Goal: Transaction & Acquisition: Purchase product/service

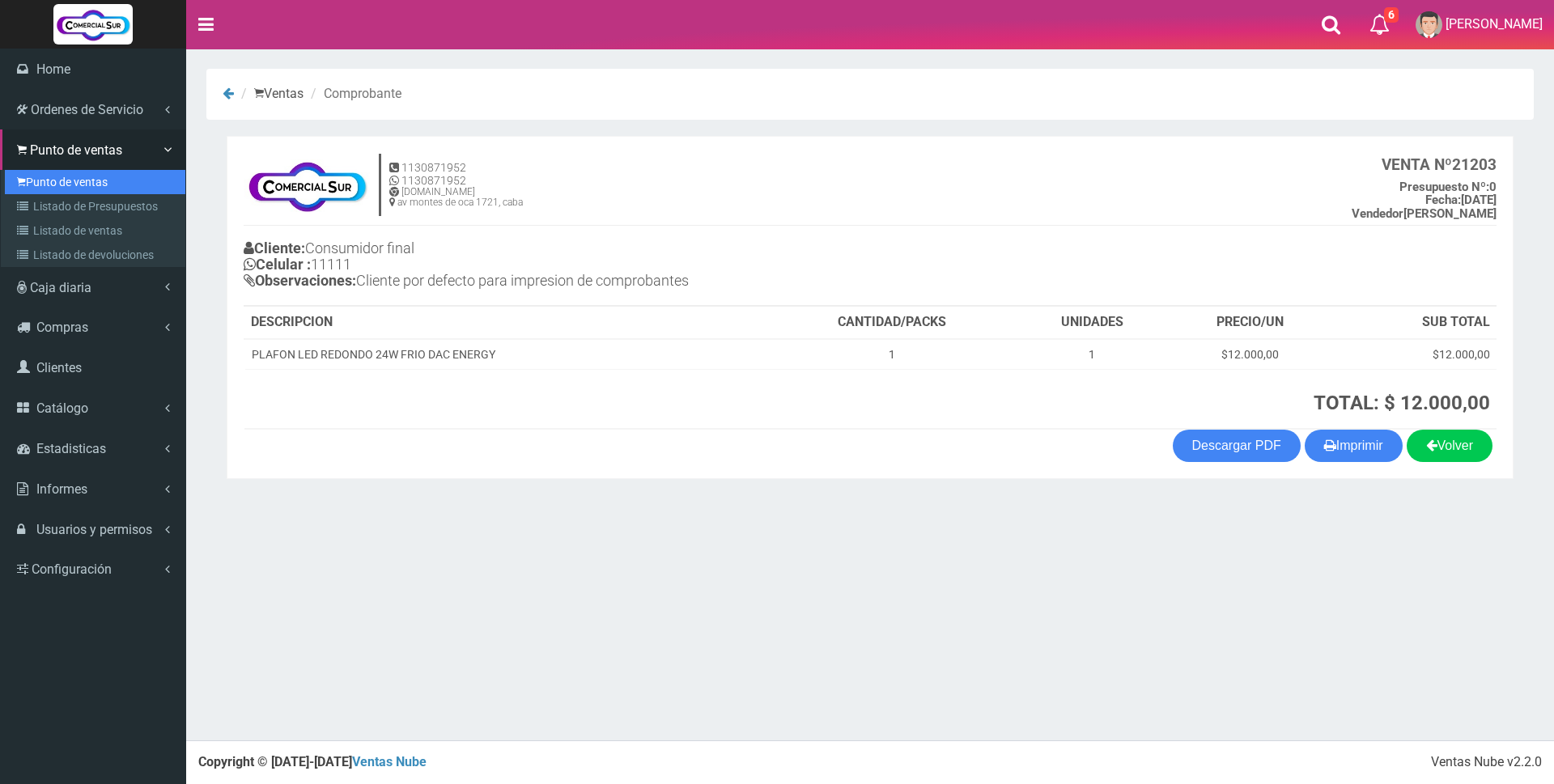
click at [54, 174] on link "Punto de ventas" at bounding box center [95, 182] width 181 height 25
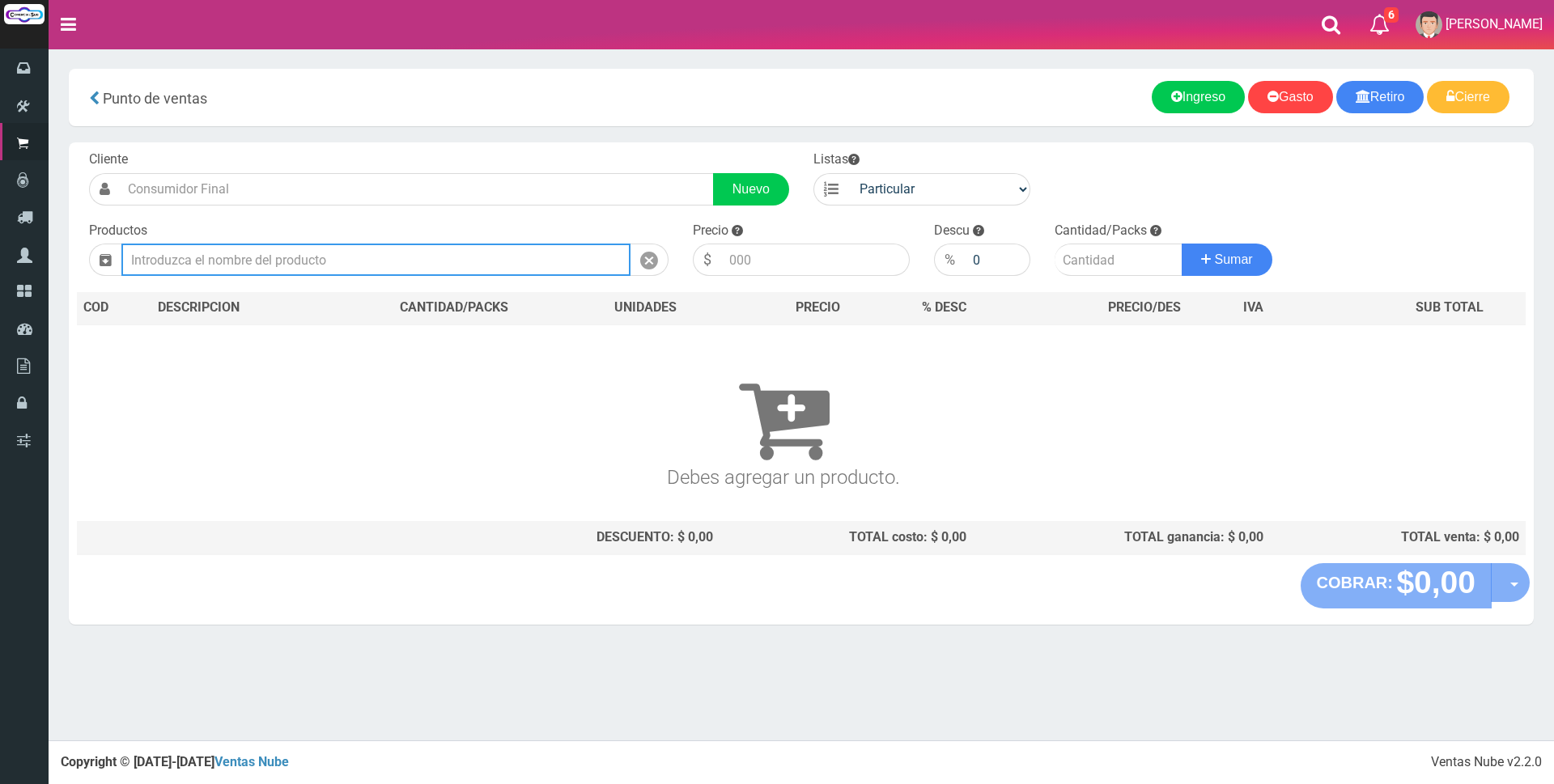
click at [271, 269] on input "text" at bounding box center [376, 259] width 509 height 33
click at [182, 258] on input "tira led" at bounding box center [376, 259] width 509 height 33
type input "t"
click at [212, 265] on input "text" at bounding box center [376, 259] width 509 height 33
click at [359, 347] on td "Debes agregar un producto." at bounding box center [783, 422] width 1413 height 196
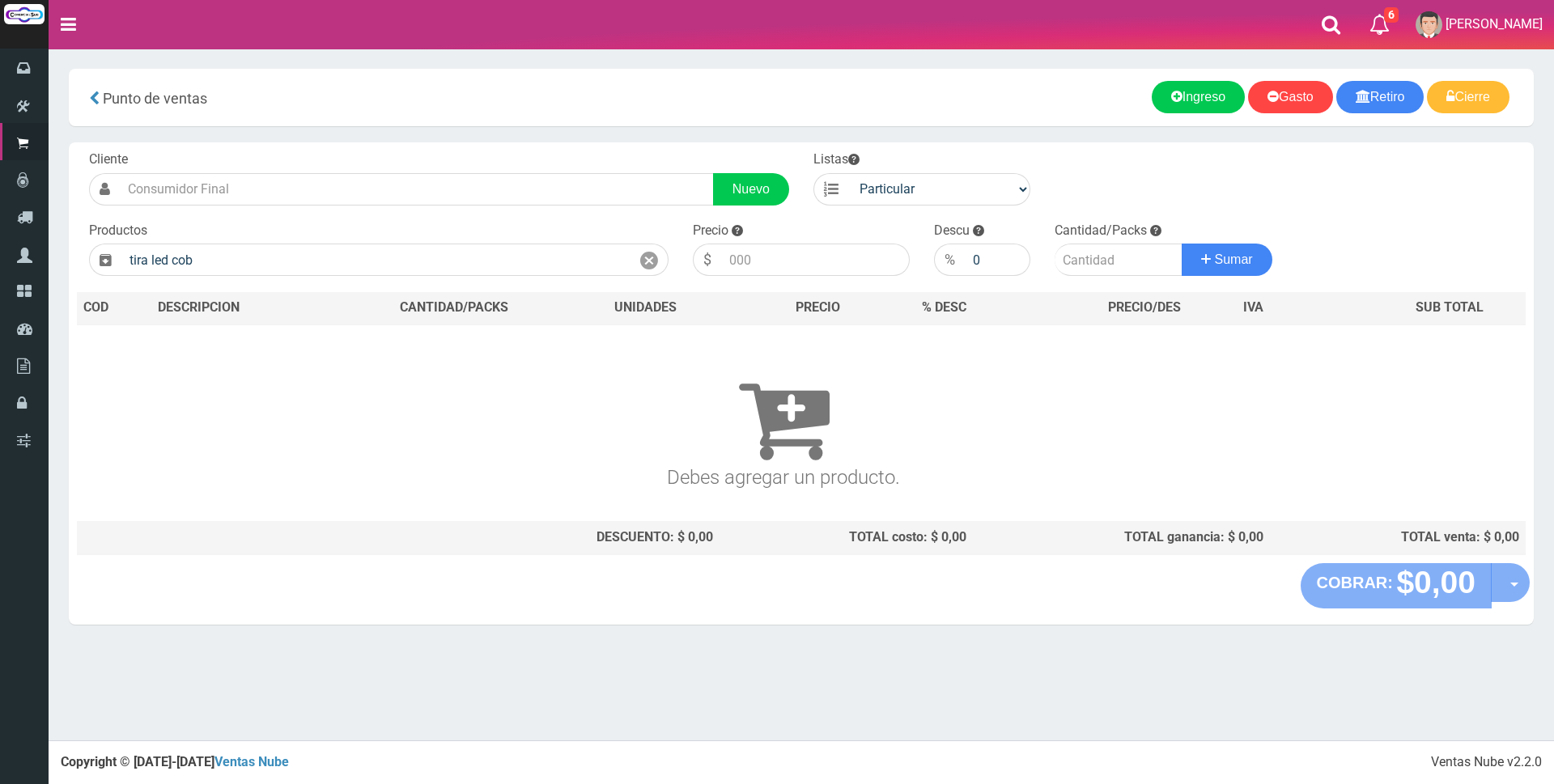
click at [257, 237] on div "Productos tira led cob" at bounding box center [378, 249] width 603 height 55
click at [255, 278] on div "Cliente Nuevo Listas Particular Gremio Mayoristas Productos 0" at bounding box center [801, 353] width 1465 height 421
click at [252, 263] on input "tira led cob" at bounding box center [376, 259] width 509 height 33
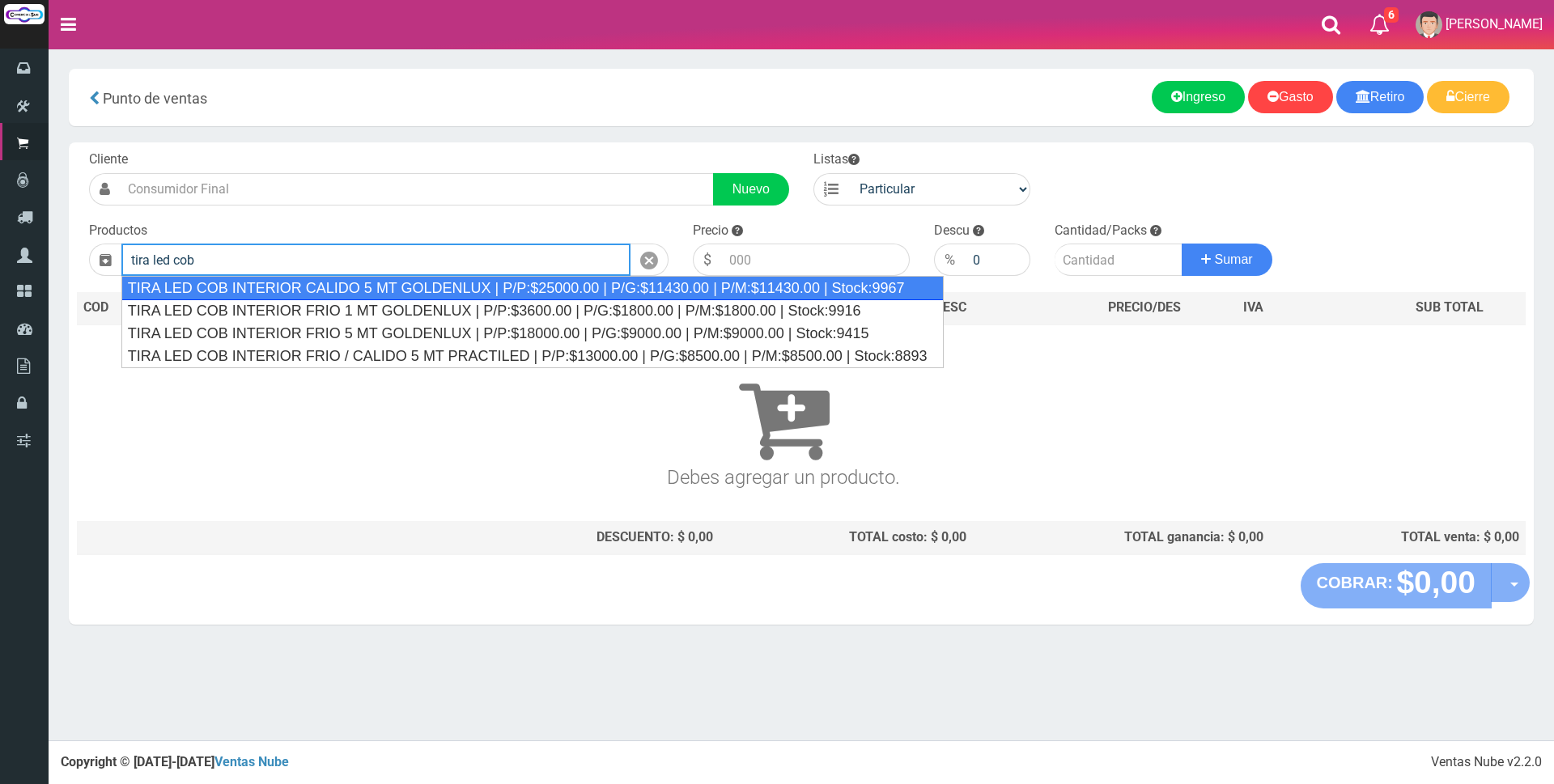
click at [440, 285] on div "TIRA LED COB INTERIOR CALIDO 5 MT GOLDENLUX | P/P:$25000.00 | P/G:$11430.00 | P…" at bounding box center [532, 288] width 822 height 25
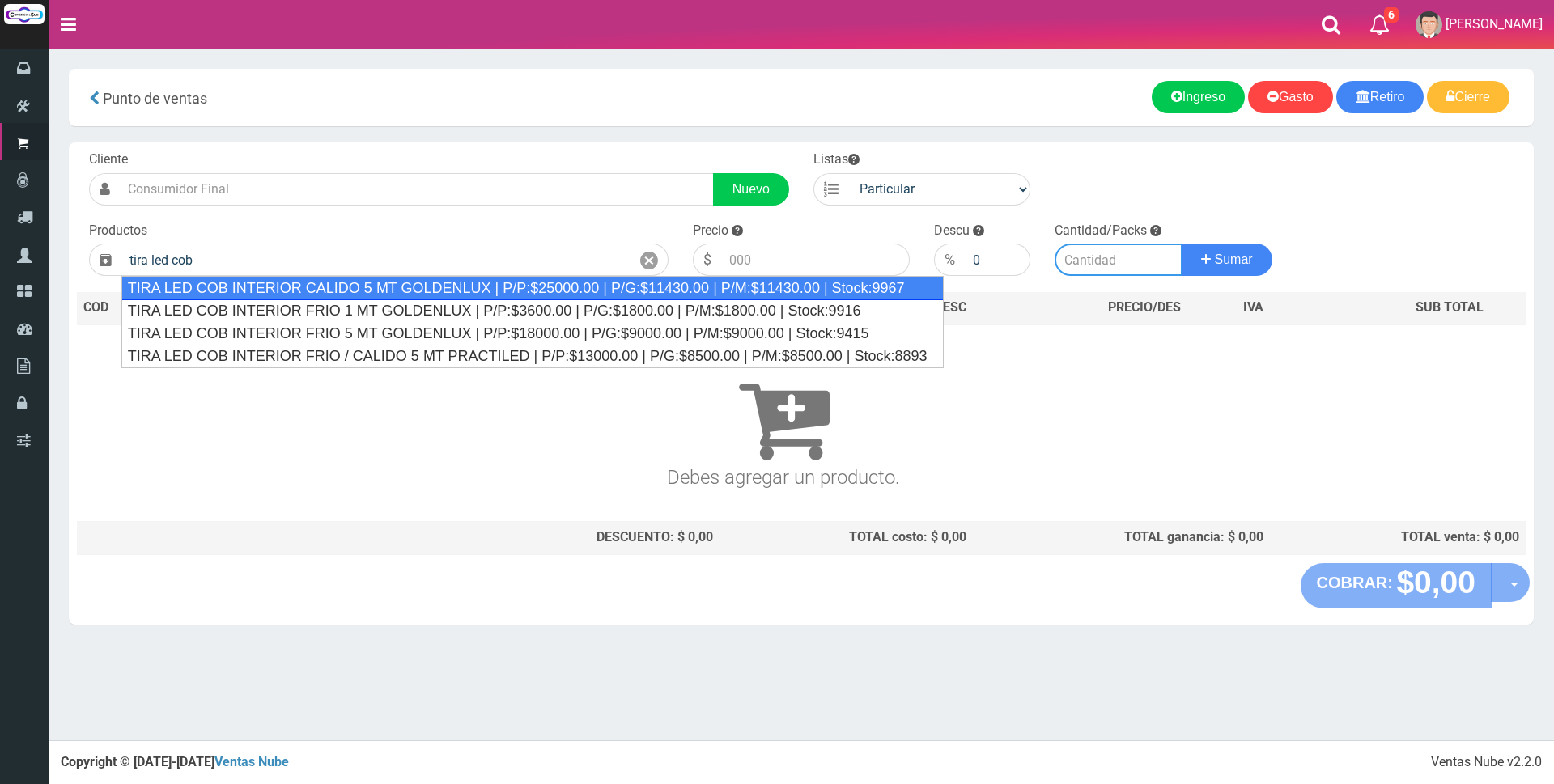
type input "TIRA LED COB INTERIOR CALIDO 5 MT GOLDENLUX | P/P:$25000.00 | P/G:$11430.00 | P…"
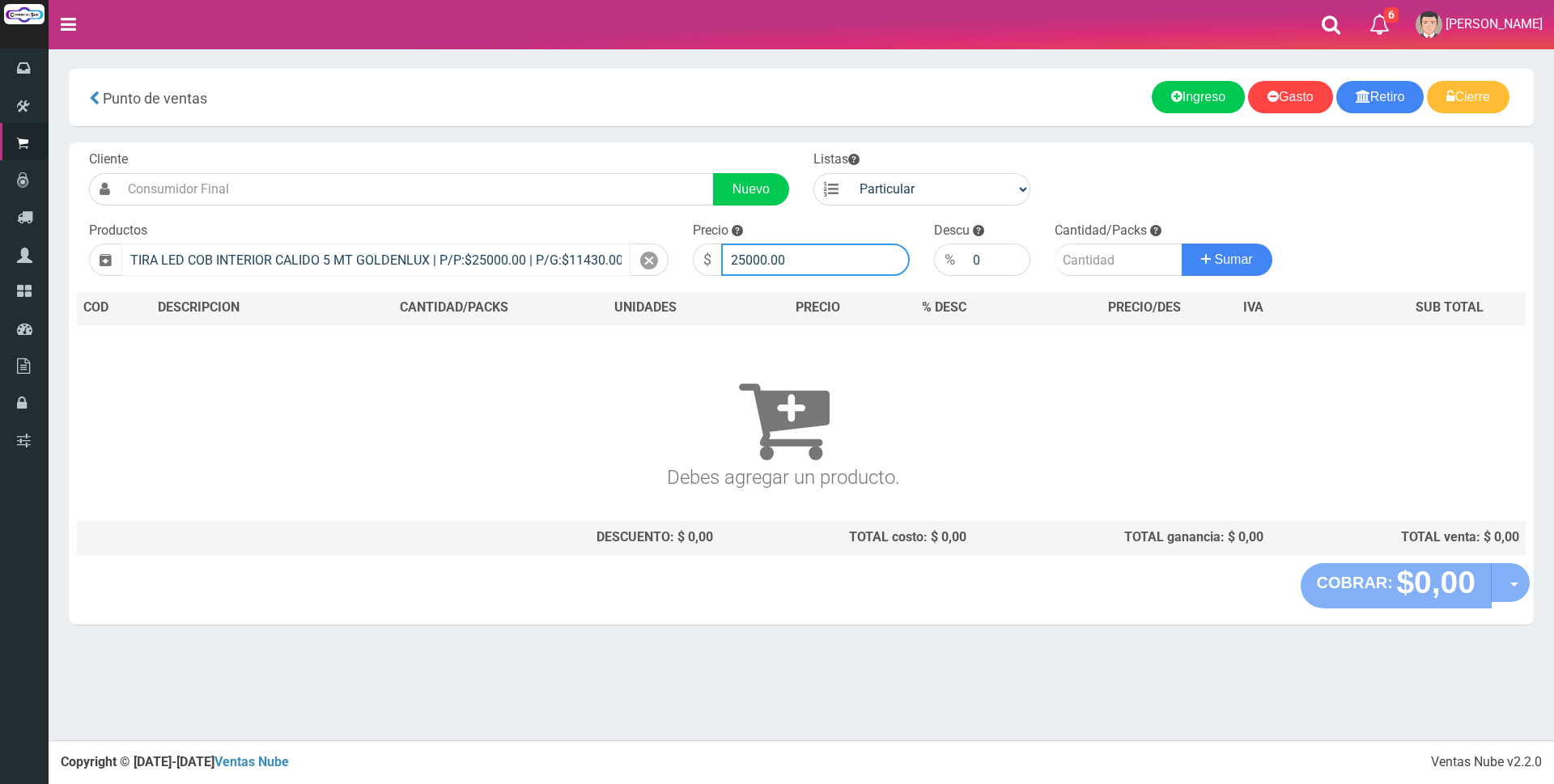
drag, startPoint x: 826, startPoint y: 260, endPoint x: 560, endPoint y: 263, distance: 266.0
click at [560, 151] on form "Cliente Nuevo Listas Particular Gremio Mayoristas" at bounding box center [801, 151] width 1448 height 0
type input "22000"
type input "1"
click at [1181, 243] on button "Sumar" at bounding box center [1226, 259] width 91 height 33
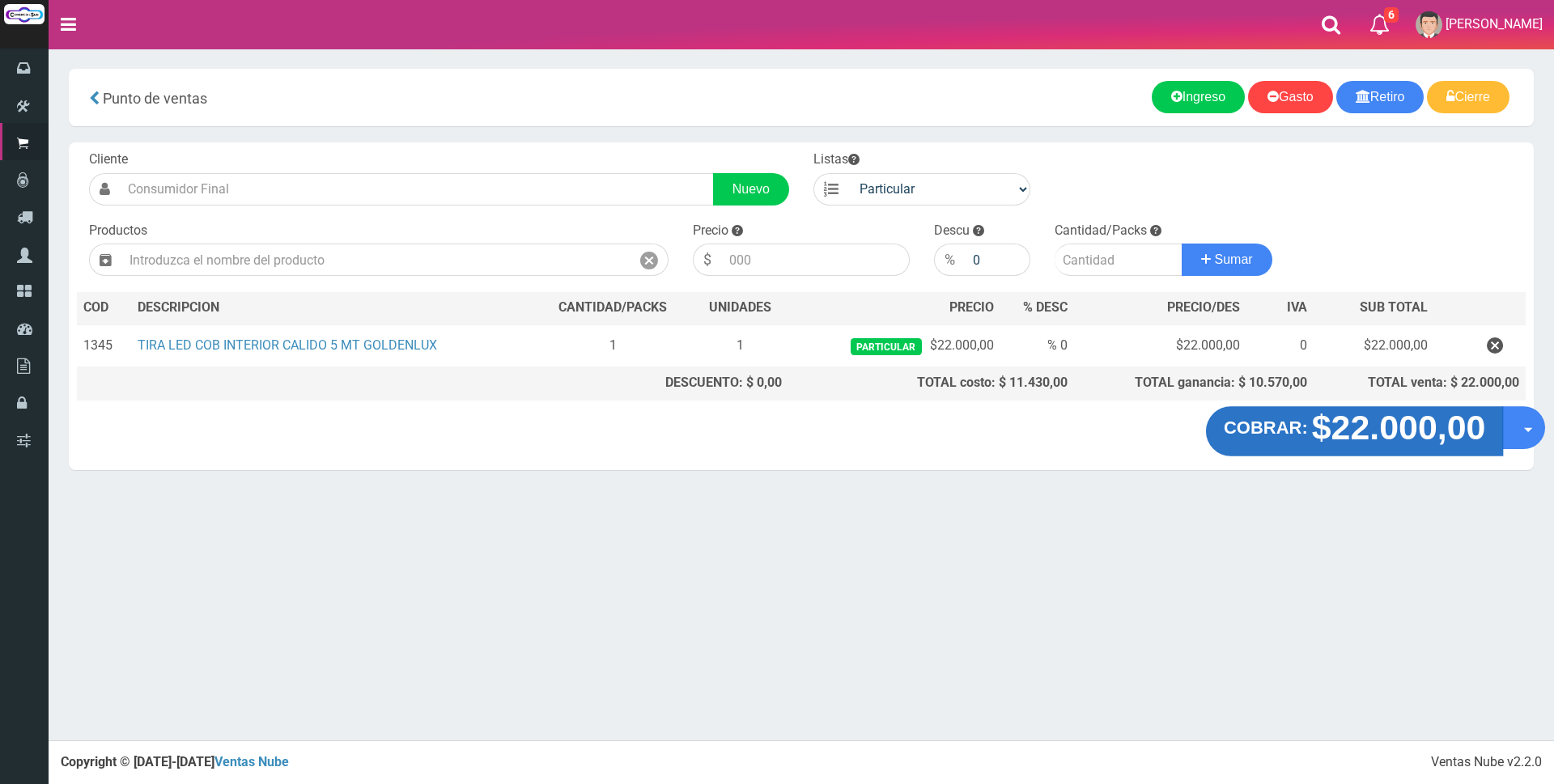
click at [1408, 419] on strong "$22.000,00" at bounding box center [1398, 427] width 174 height 38
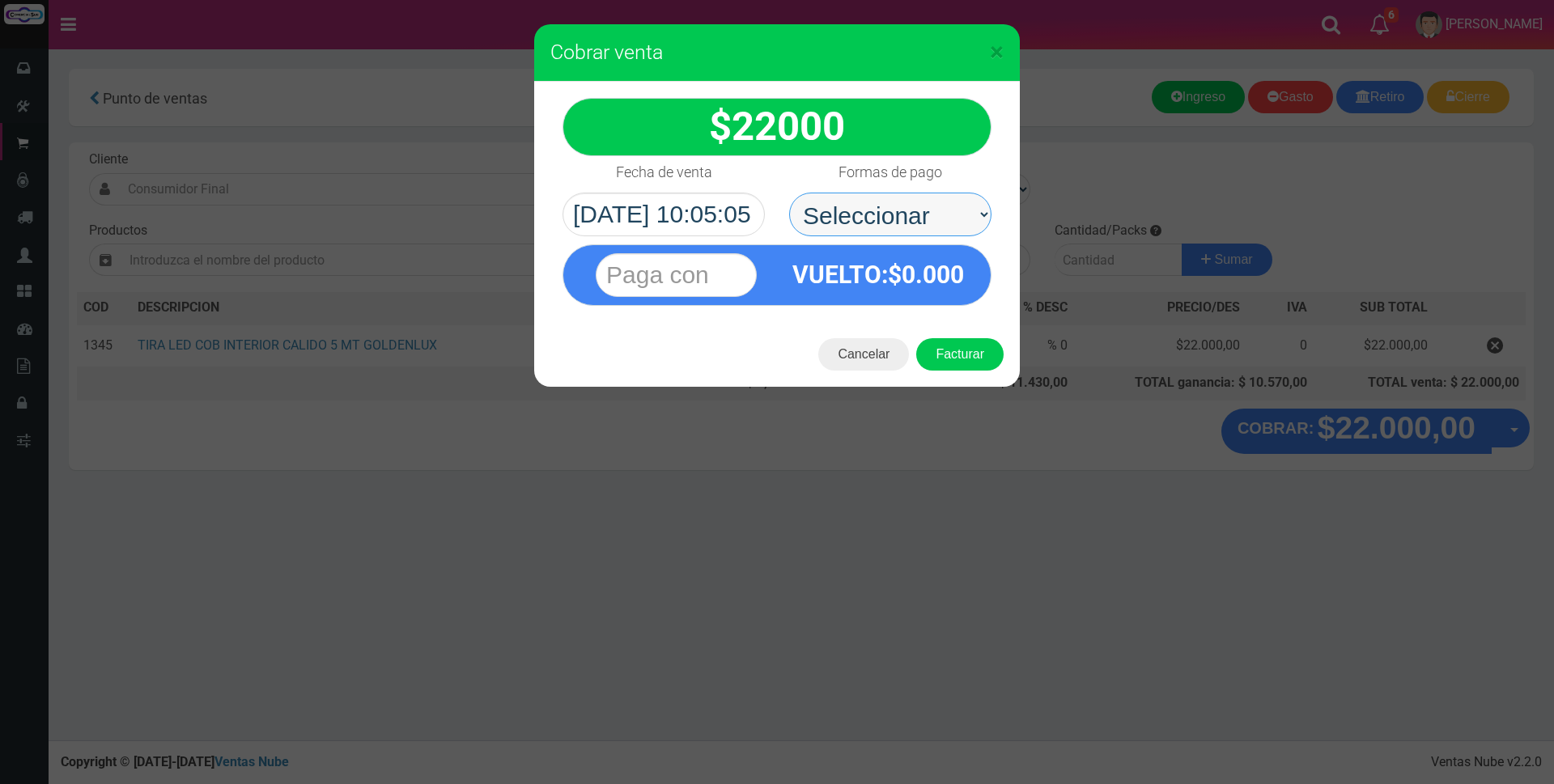
click at [915, 220] on select "Seleccionar Efectivo Tarjeta de Crédito Depósito Débito" at bounding box center [891, 215] width 203 height 44
select select "Efectivo"
click at [789, 193] on select "Seleccionar Efectivo Tarjeta de Crédito Depósito Débito" at bounding box center [891, 215] width 203 height 44
click at [719, 280] on input "text" at bounding box center [676, 276] width 161 height 44
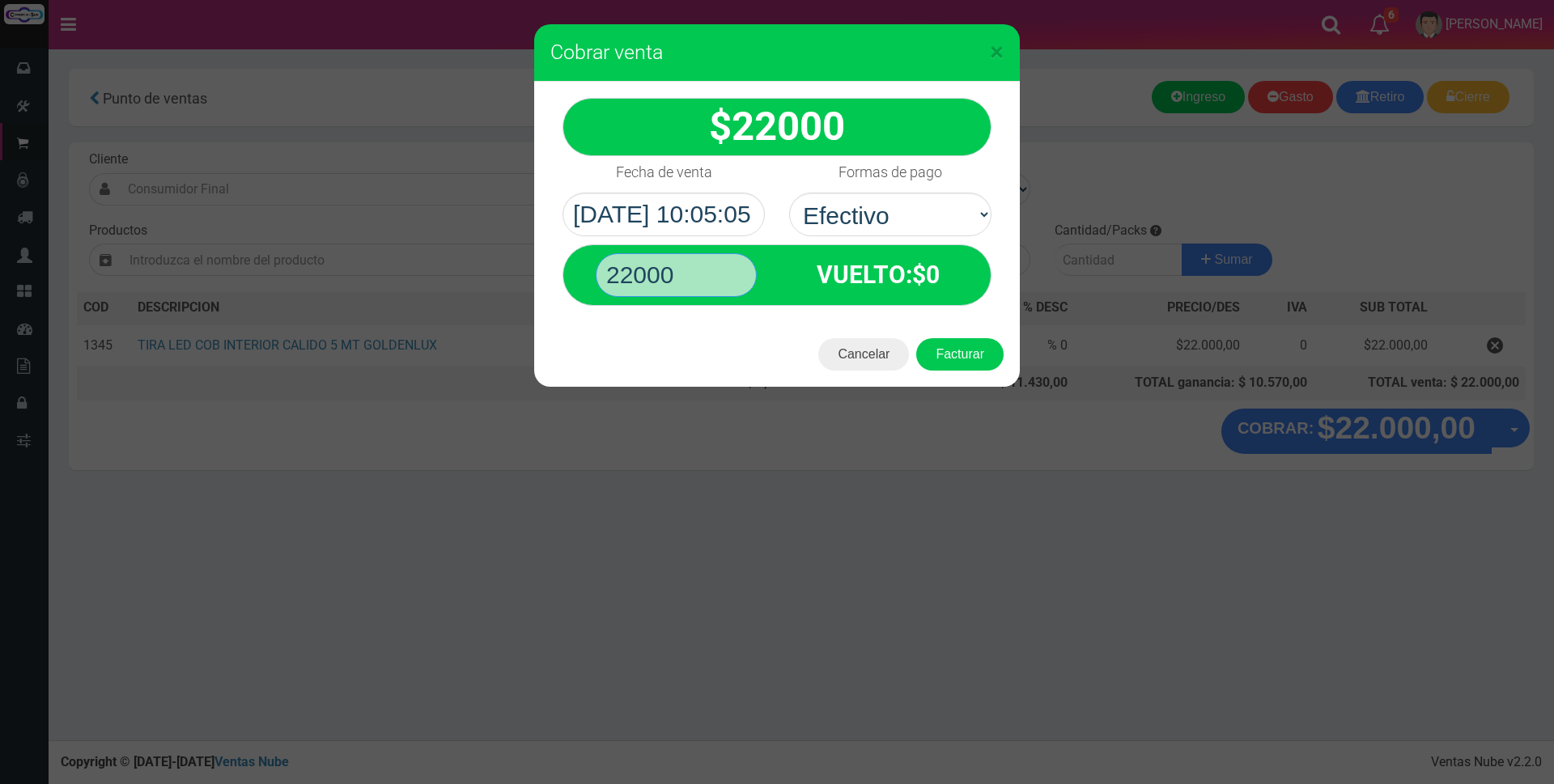
type input "22000"
click at [916, 338] on button "Facturar" at bounding box center [959, 354] width 87 height 33
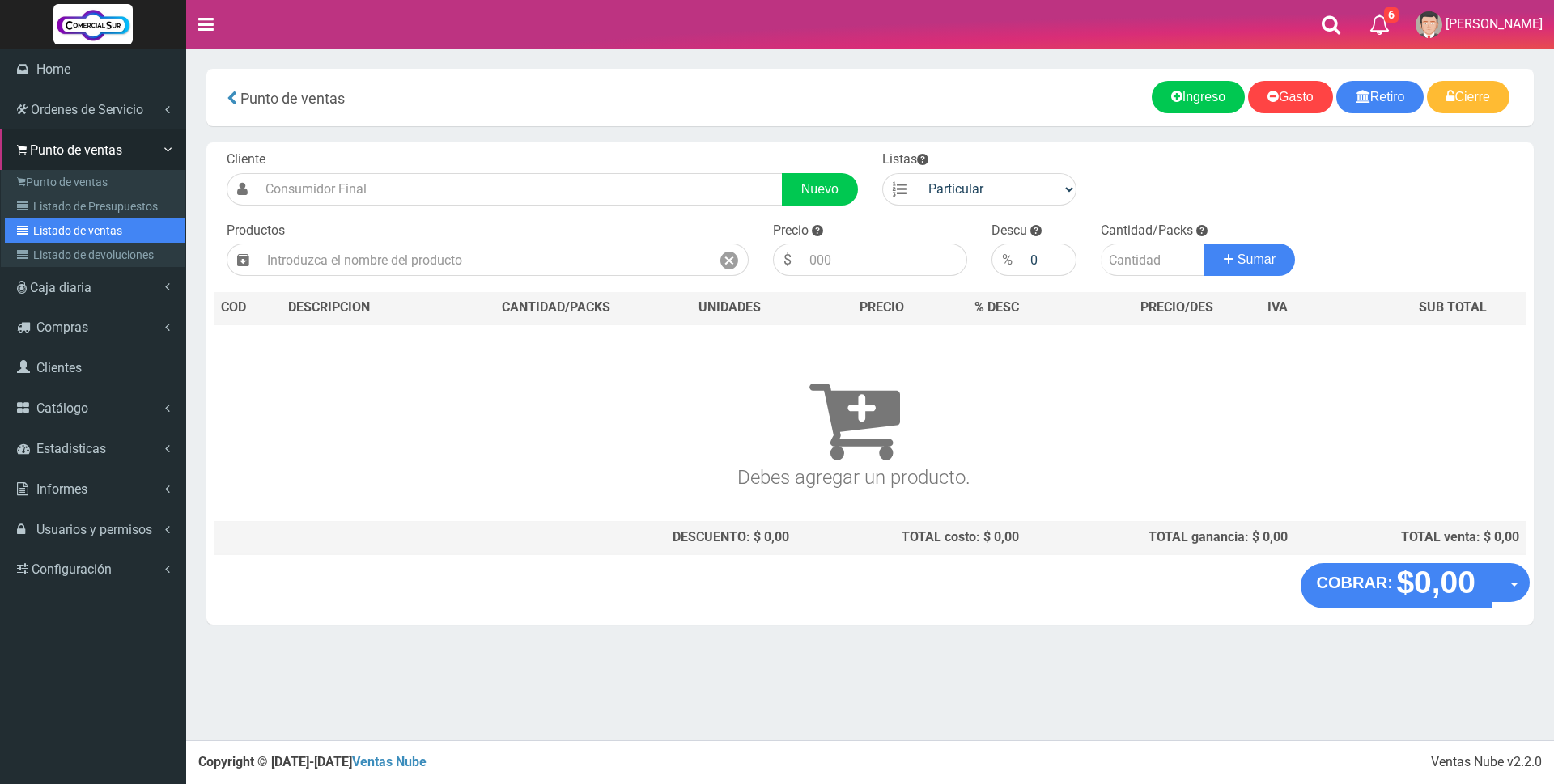
click at [56, 224] on link "Listado de ventas" at bounding box center [95, 231] width 181 height 25
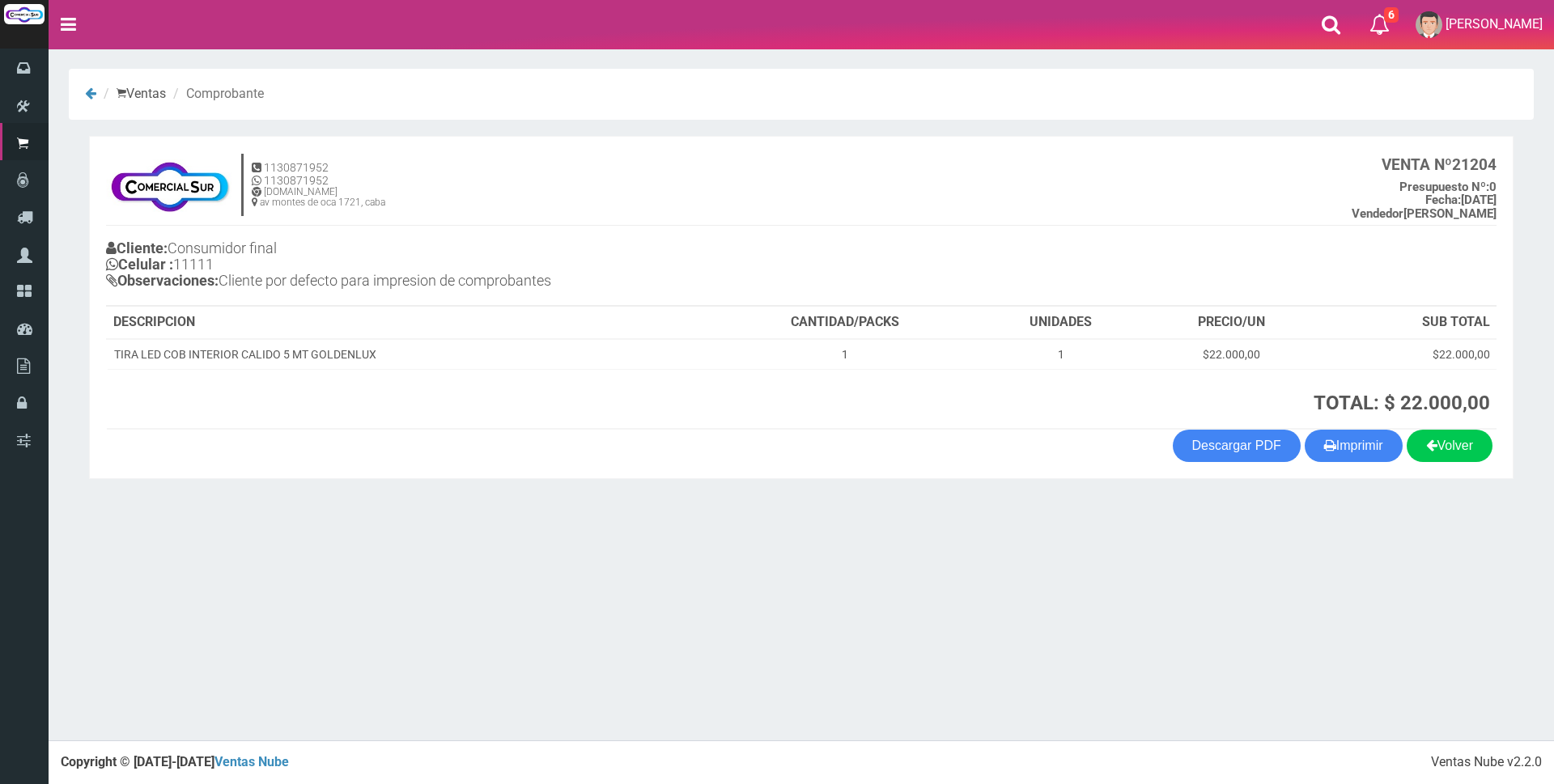
click at [1259, 156] on h4 "1130871952 1130871952 [DOMAIN_NAME] av [PERSON_NAME] 1721, caba VENTA Nº 21204 …" at bounding box center [801, 189] width 1390 height 73
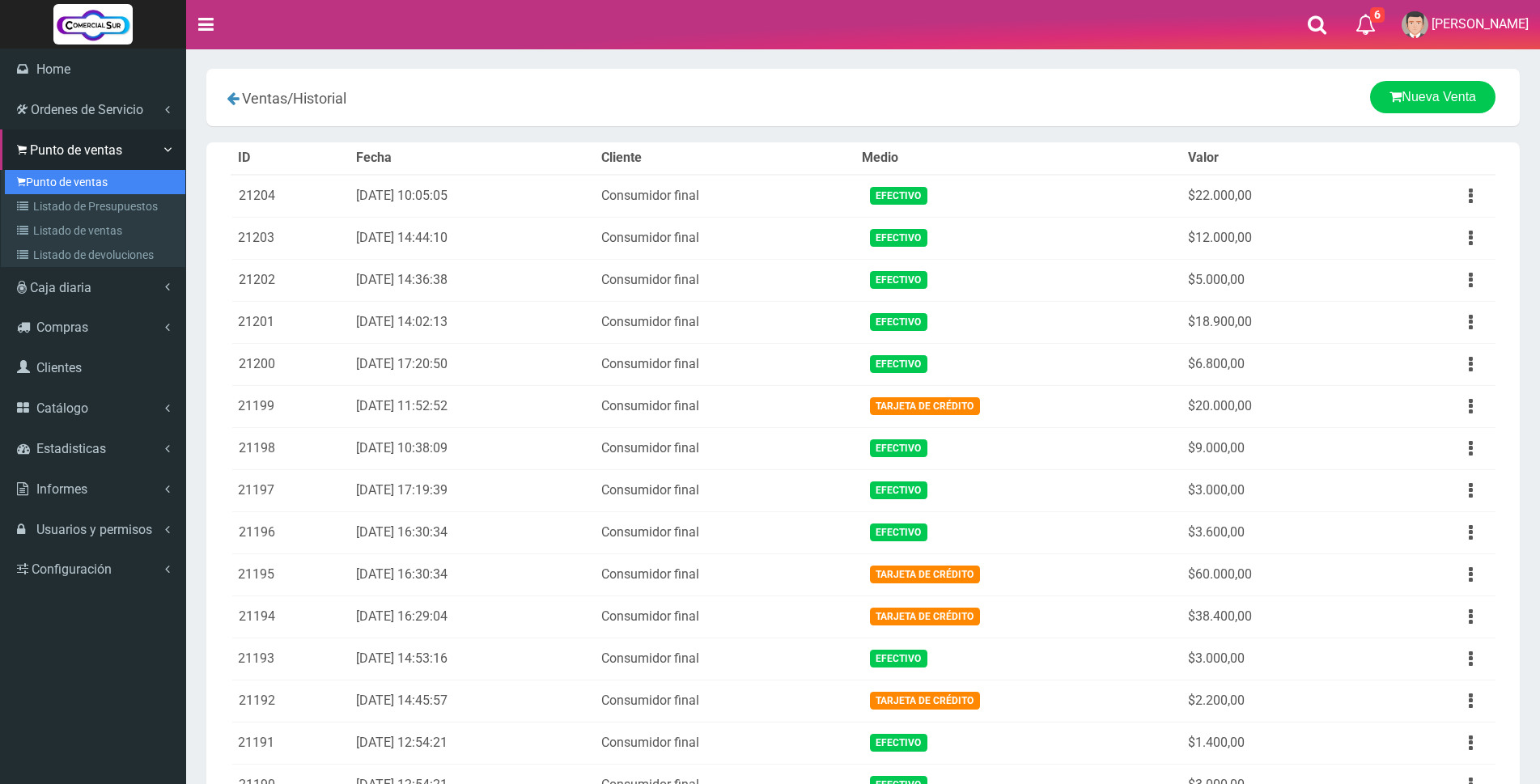
click at [64, 173] on link "Punto de ventas" at bounding box center [95, 182] width 181 height 25
